Goal: Check status: Check status

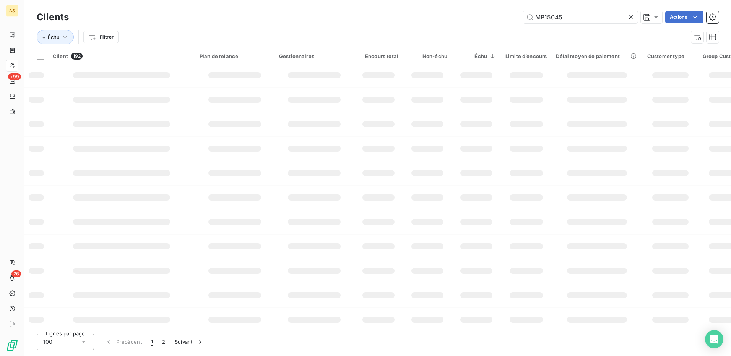
type input "MB15045"
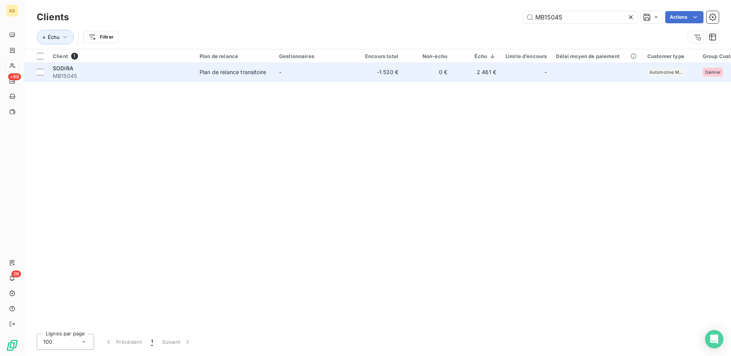
click at [224, 70] on div "Plan de relance transitoire" at bounding box center [233, 72] width 67 height 8
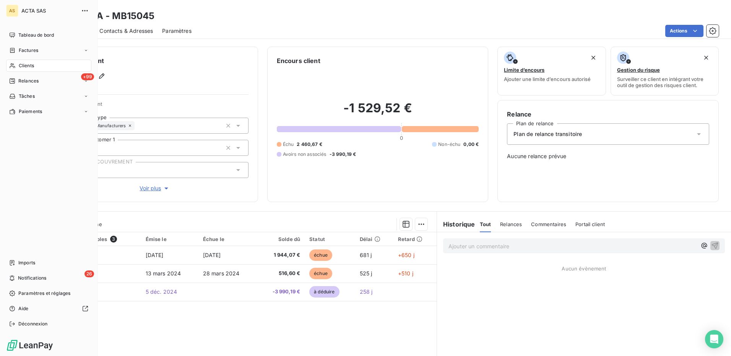
click at [27, 68] on span "Clients" at bounding box center [26, 65] width 15 height 7
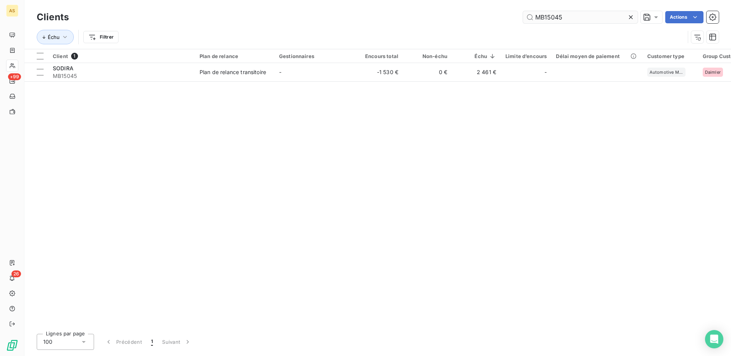
drag, startPoint x: 570, startPoint y: 17, endPoint x: 529, endPoint y: 16, distance: 41.7
click at [529, 16] on input "MB15045" at bounding box center [580, 17] width 115 height 12
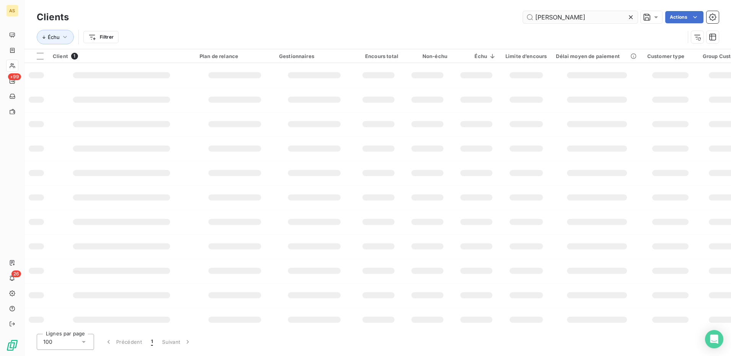
type input "[PERSON_NAME]"
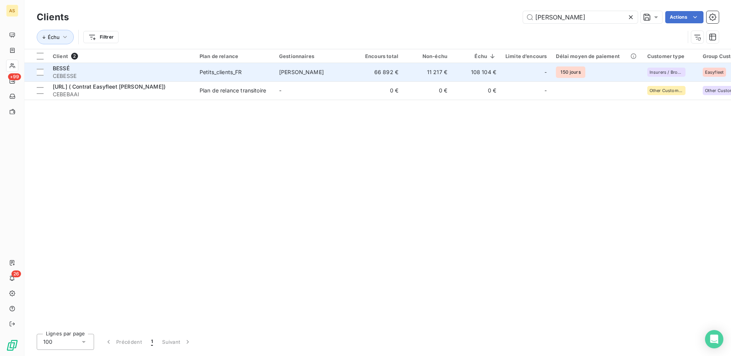
click at [85, 71] on div "BESSÉ" at bounding box center [122, 69] width 138 height 8
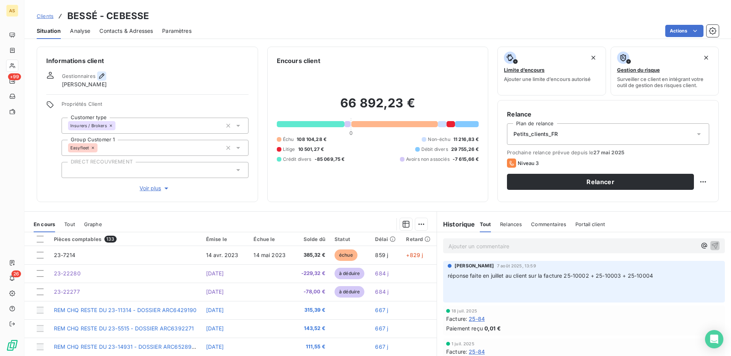
click at [98, 74] on icon "button" at bounding box center [102, 76] width 8 height 8
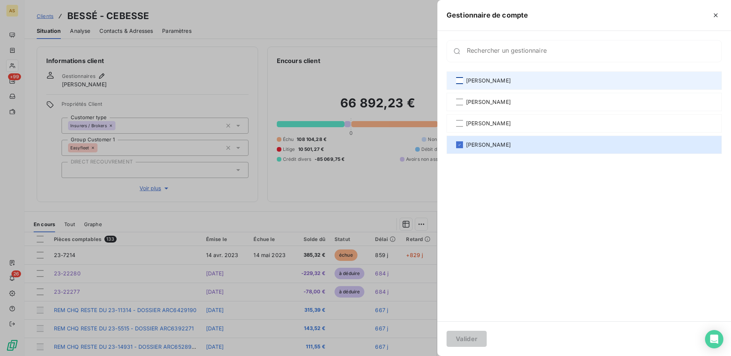
click at [460, 80] on div at bounding box center [459, 80] width 7 height 7
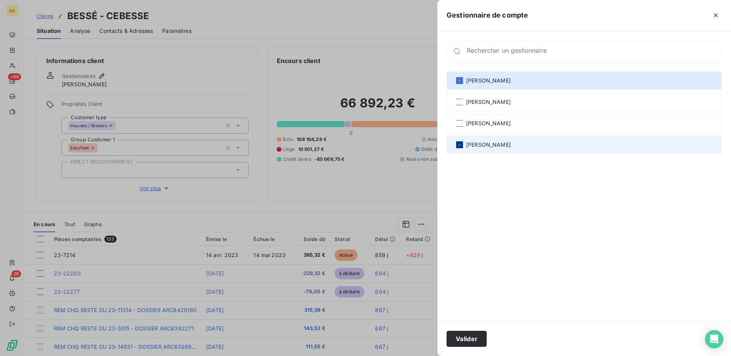
click at [461, 145] on icon at bounding box center [459, 145] width 5 height 5
click at [457, 145] on div at bounding box center [459, 145] width 7 height 7
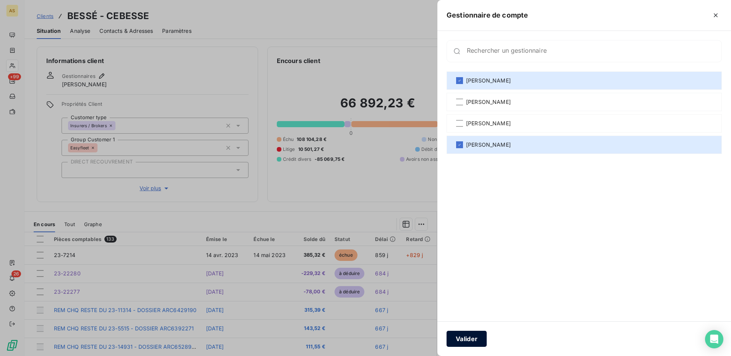
click at [478, 343] on button "Valider" at bounding box center [467, 339] width 40 height 16
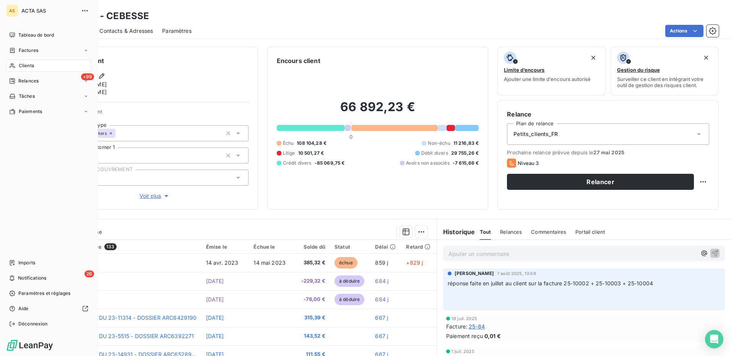
click at [23, 63] on span "Clients" at bounding box center [26, 65] width 15 height 7
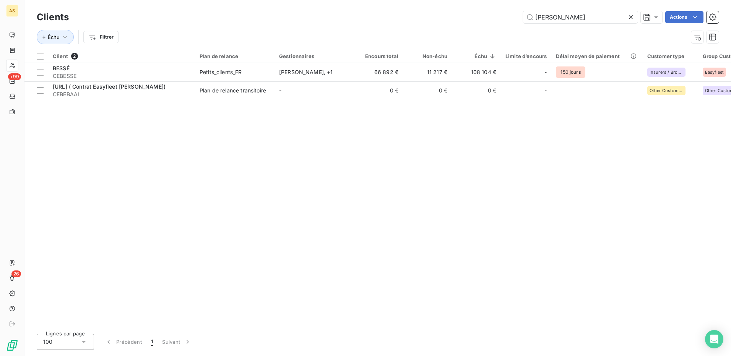
drag, startPoint x: 554, startPoint y: 18, endPoint x: 519, endPoint y: 19, distance: 35.2
click at [519, 20] on div "[PERSON_NAME] Actions" at bounding box center [398, 17] width 641 height 12
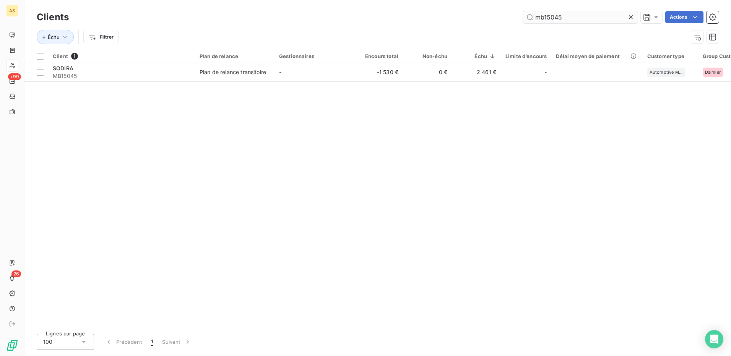
drag, startPoint x: 543, startPoint y: 18, endPoint x: 535, endPoint y: 18, distance: 7.6
click at [535, 18] on input "mb15045" at bounding box center [580, 17] width 115 height 12
type input "MB15045"
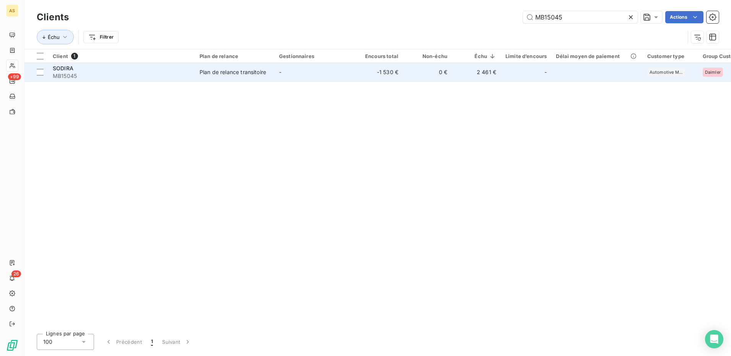
click at [261, 72] on div "Plan de relance transitoire" at bounding box center [233, 72] width 67 height 8
